Goal: Task Accomplishment & Management: Manage account settings

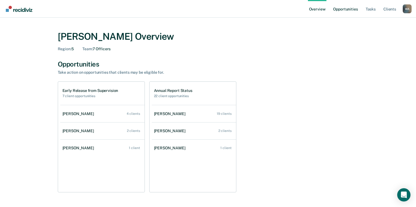
click at [345, 7] on link "Opportunities" at bounding box center [345, 9] width 27 height 18
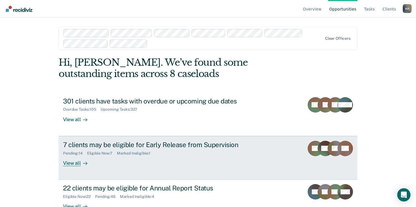
scroll to position [16, 0]
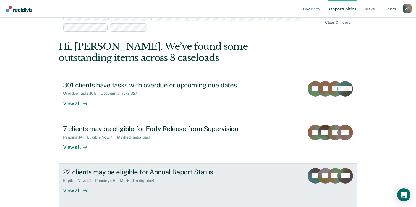
click at [131, 181] on div "Marked Ineligible : 4" at bounding box center [139, 180] width 39 height 5
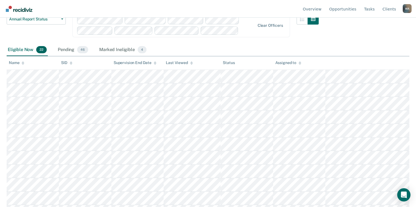
scroll to position [83, 0]
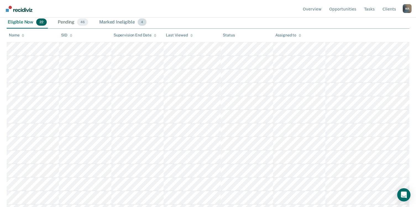
click at [111, 22] on div "Marked Ineligible 4" at bounding box center [122, 22] width 49 height 12
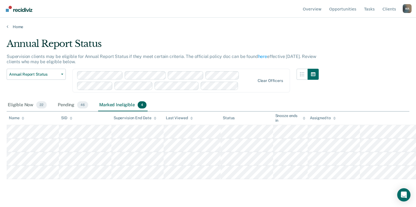
scroll to position [0, 0]
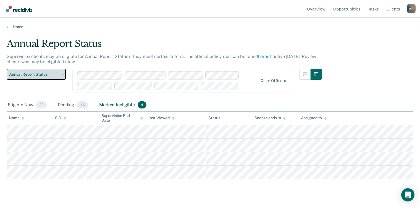
click at [42, 73] on span "Annual Report Status" at bounding box center [34, 74] width 50 height 5
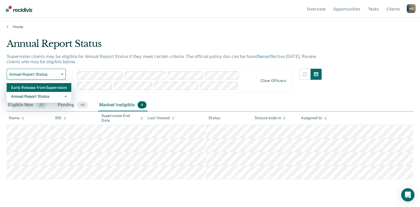
click at [38, 87] on div "Early Release from Supervision" at bounding box center [39, 87] width 56 height 9
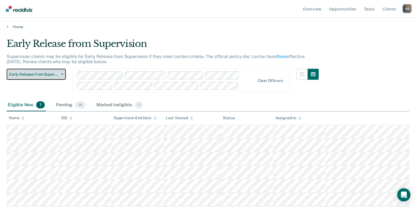
click at [61, 74] on icon "button" at bounding box center [62, 74] width 2 height 1
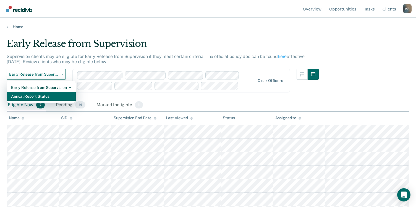
click at [47, 96] on div "Annual Report Status" at bounding box center [41, 96] width 60 height 9
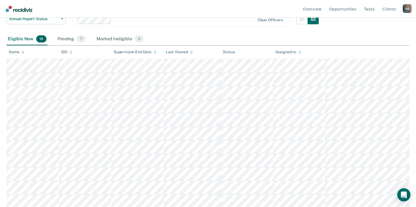
scroll to position [54, 0]
click at [65, 40] on div "Pending 7" at bounding box center [71, 41] width 30 height 12
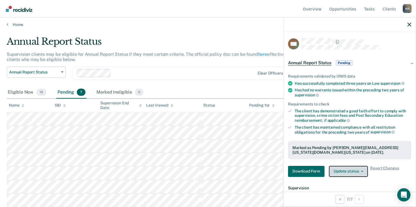
click at [345, 170] on button "Update status" at bounding box center [348, 171] width 39 height 11
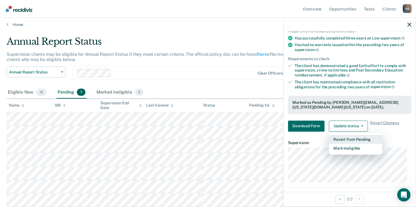
scroll to position [55, 0]
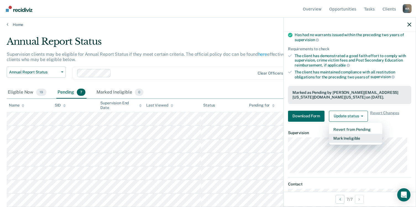
click at [345, 139] on button "Mark Ineligible" at bounding box center [355, 138] width 53 height 9
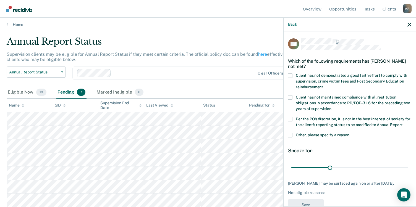
scroll to position [20, 0]
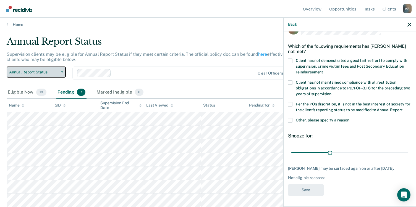
click at [32, 73] on span "Annual Report Status" at bounding box center [34, 72] width 50 height 5
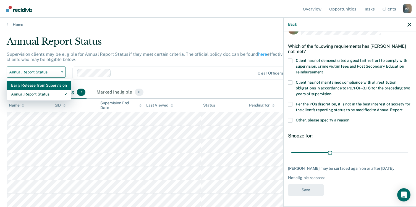
click at [28, 84] on div "Early Release from Supervision" at bounding box center [39, 85] width 56 height 9
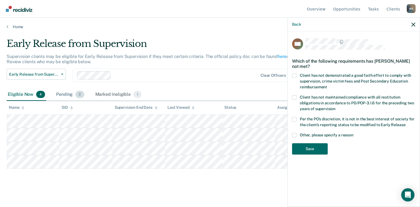
click at [58, 94] on div "Pending 2" at bounding box center [70, 95] width 30 height 12
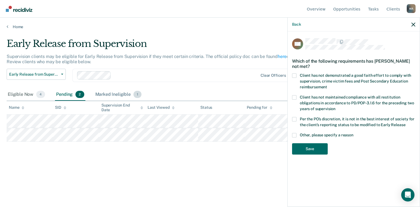
click at [116, 92] on div "Marked Ineligible 1" at bounding box center [118, 95] width 49 height 12
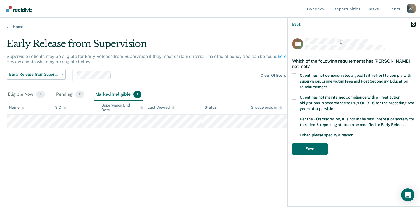
click at [413, 24] on icon "button" at bounding box center [413, 25] width 4 height 4
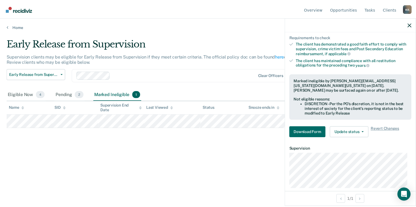
scroll to position [110, 0]
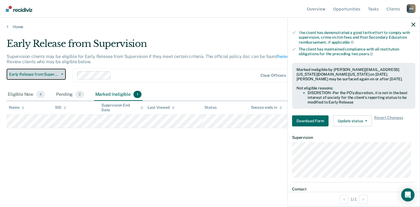
click at [52, 75] on span "Early Release from Supervision" at bounding box center [34, 74] width 50 height 5
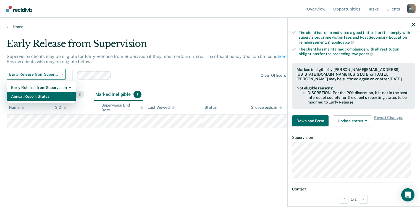
click at [41, 95] on div "Annual Report Status" at bounding box center [41, 96] width 60 height 9
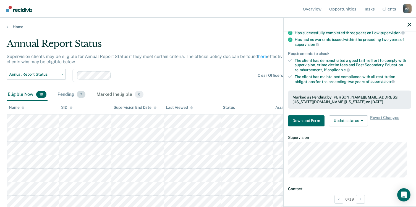
click at [66, 95] on div "Pending 7" at bounding box center [71, 95] width 30 height 12
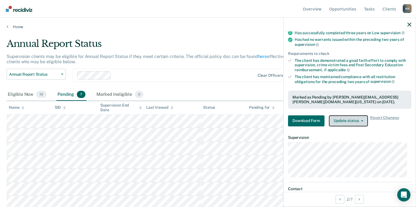
click at [361, 120] on icon "button" at bounding box center [362, 120] width 2 height 1
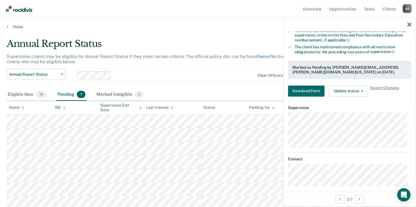
scroll to position [86, 0]
